Goal: Information Seeking & Learning: Compare options

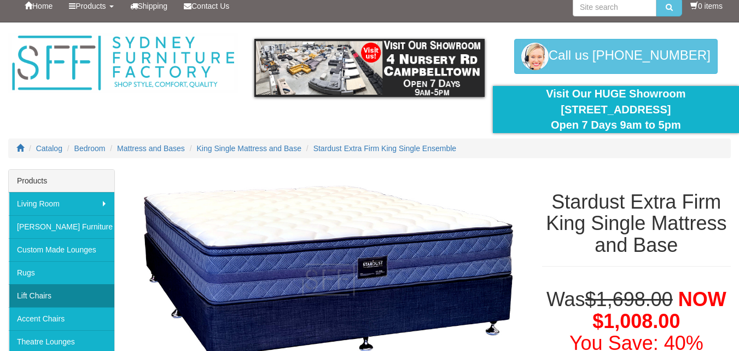
scroll to position [4, 0]
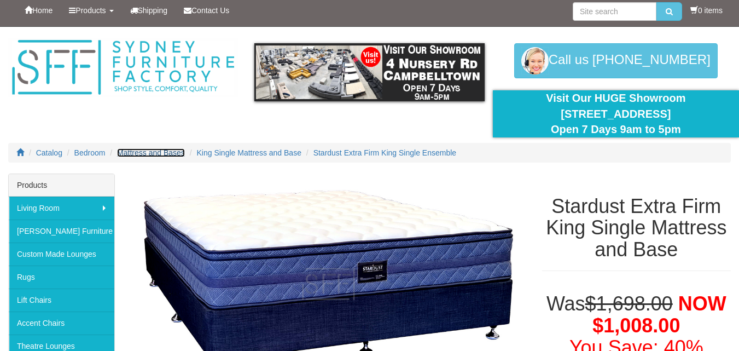
click at [139, 150] on span "Mattress and Bases" at bounding box center [151, 152] width 68 height 9
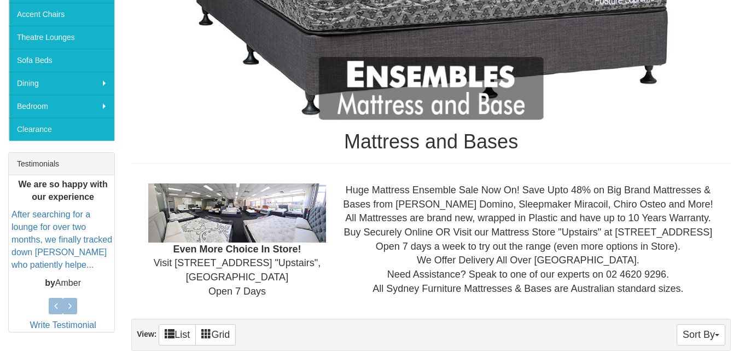
scroll to position [328, 0]
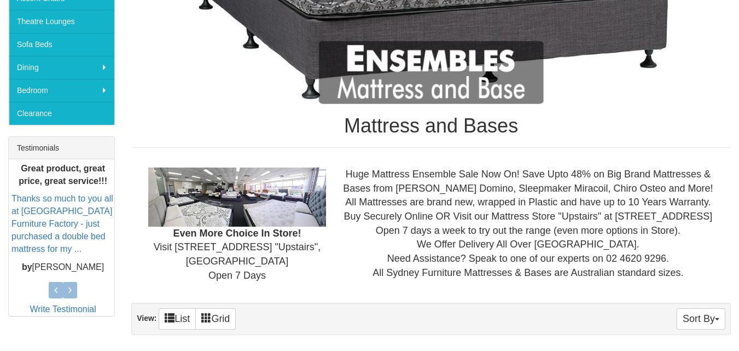
click at [190, 207] on img at bounding box center [237, 196] width 178 height 59
click at [267, 217] on img at bounding box center [237, 196] width 178 height 59
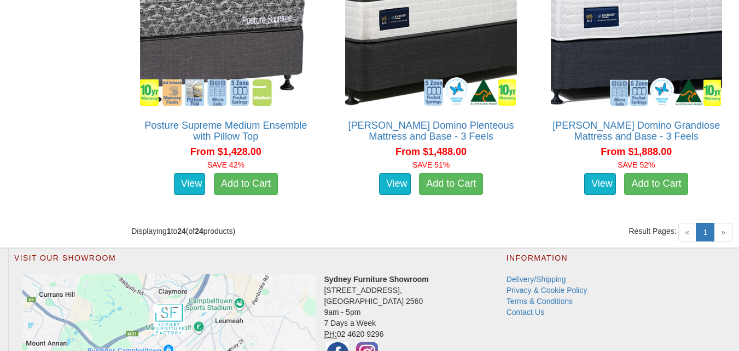
scroll to position [2789, 0]
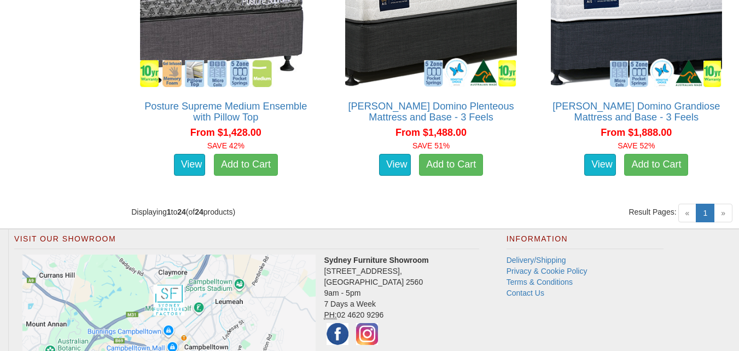
click at [725, 208] on span "»" at bounding box center [723, 212] width 19 height 19
click at [685, 208] on span "«" at bounding box center [687, 212] width 19 height 19
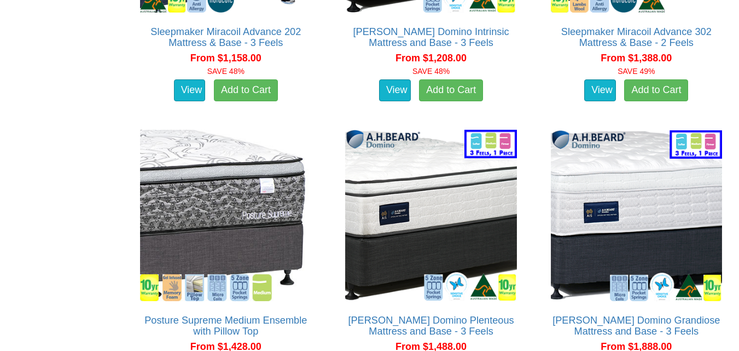
scroll to position [2570, 0]
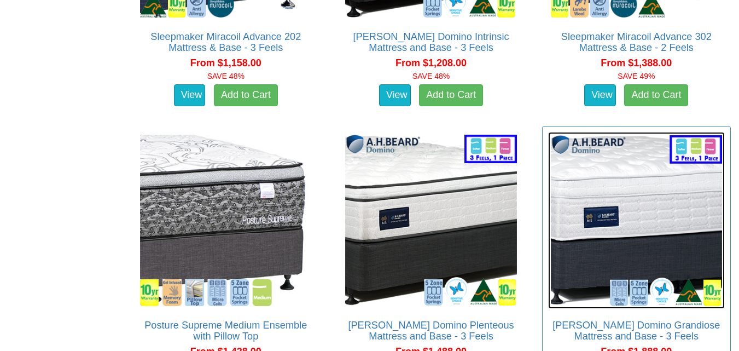
click at [609, 214] on img at bounding box center [636, 220] width 177 height 177
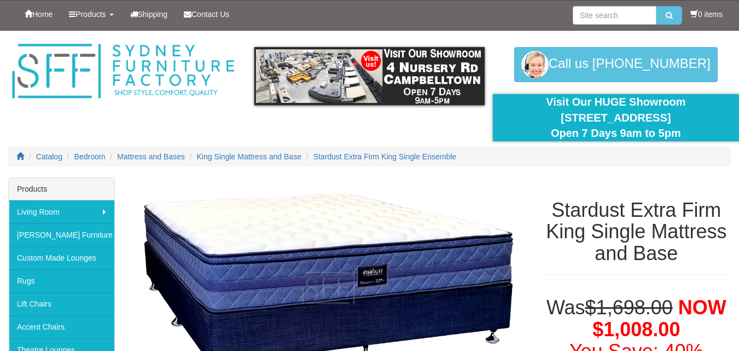
scroll to position [4, 0]
